Goal: Information Seeking & Learning: Learn about a topic

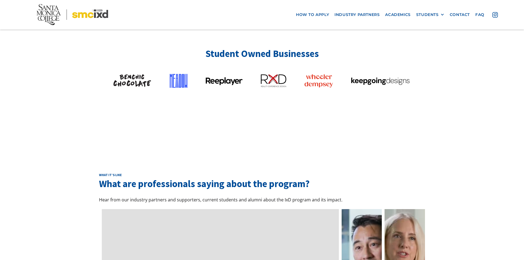
scroll to position [1511, 0]
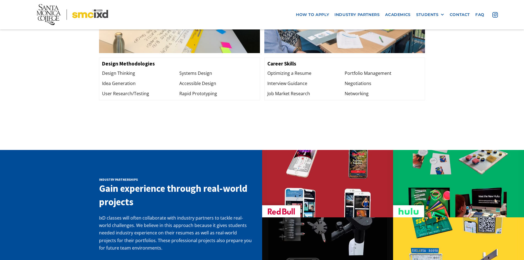
scroll to position [769, 0]
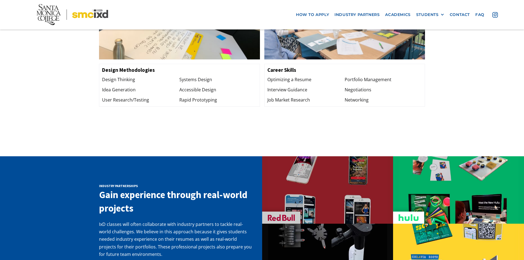
click at [333, 195] on img at bounding box center [327, 190] width 120 height 120
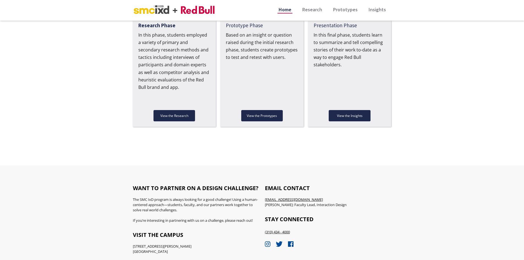
scroll to position [680, 0]
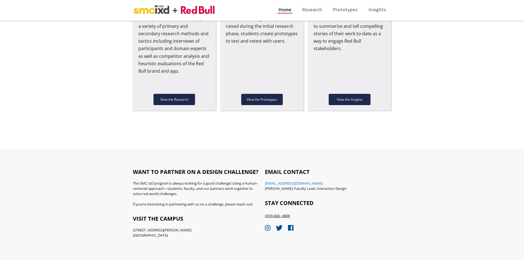
click at [280, 183] on link "[EMAIL_ADDRESS][DOMAIN_NAME]" at bounding box center [294, 183] width 58 height 5
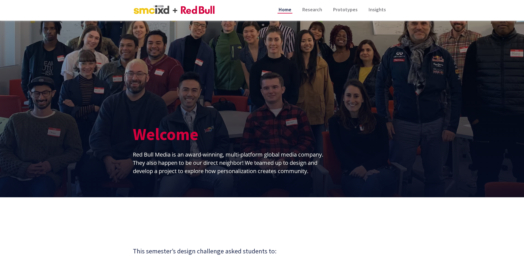
scroll to position [0, 0]
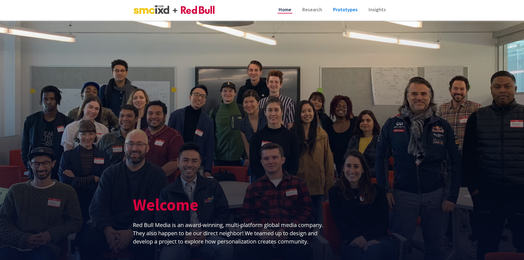
click at [350, 5] on link "Prototypes" at bounding box center [345, 6] width 27 height 13
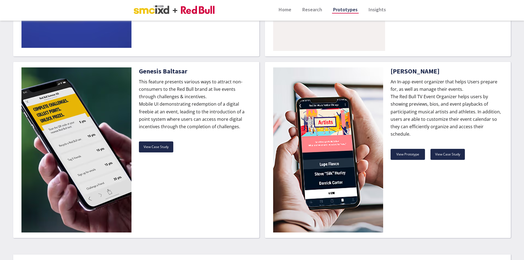
scroll to position [1374, 0]
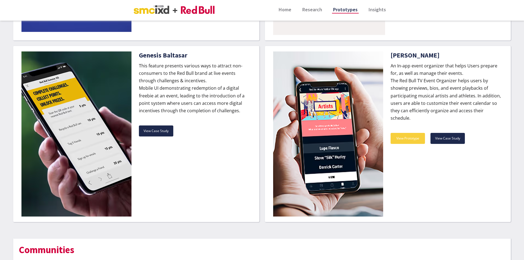
click at [402, 141] on div "View Prototype" at bounding box center [407, 137] width 34 height 5
